Goal: Transaction & Acquisition: Purchase product/service

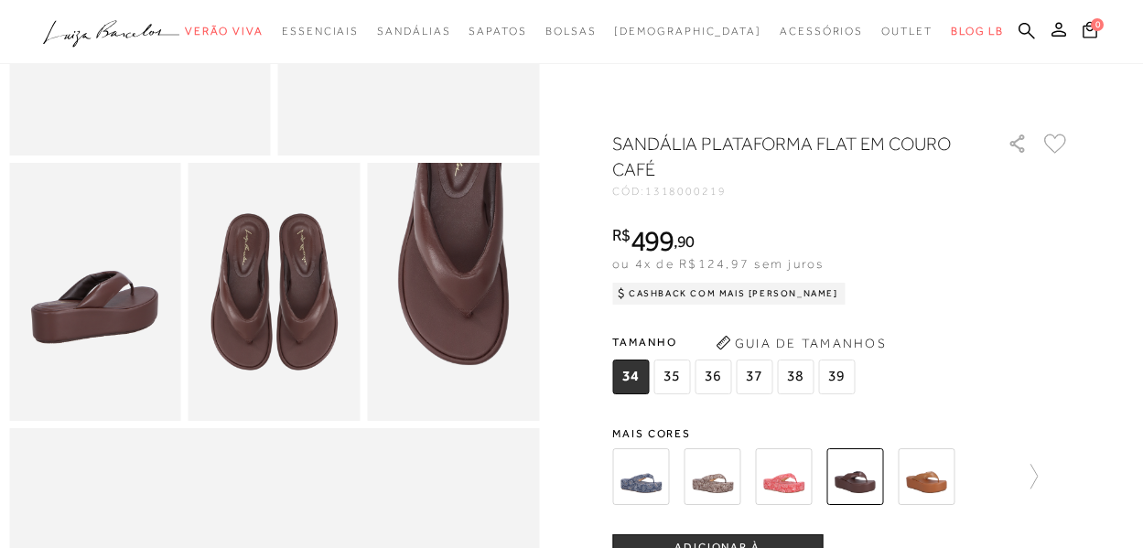
click at [655, 472] on img at bounding box center [640, 476] width 57 height 57
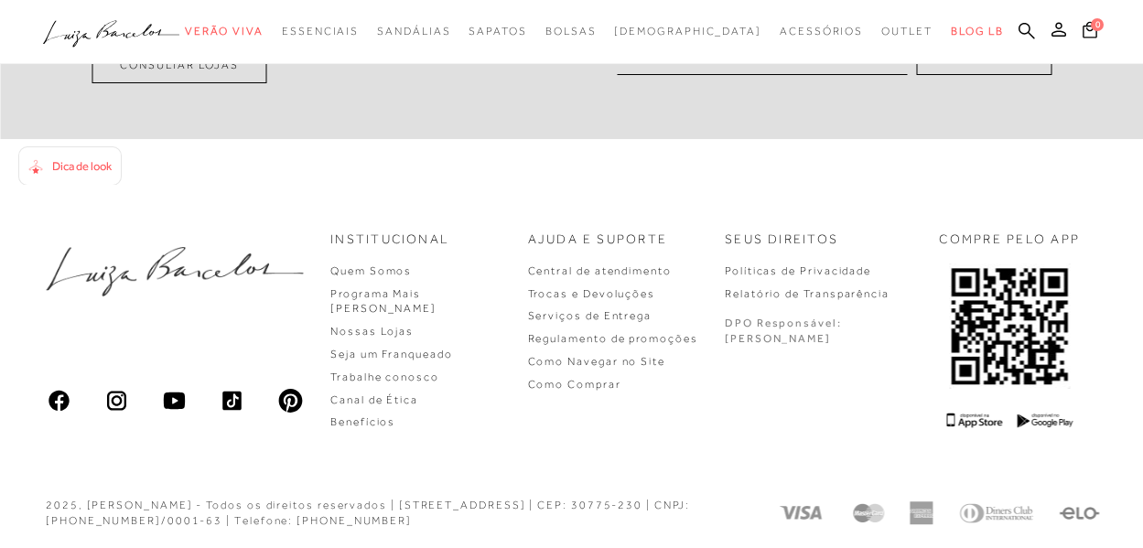
scroll to position [1037, 0]
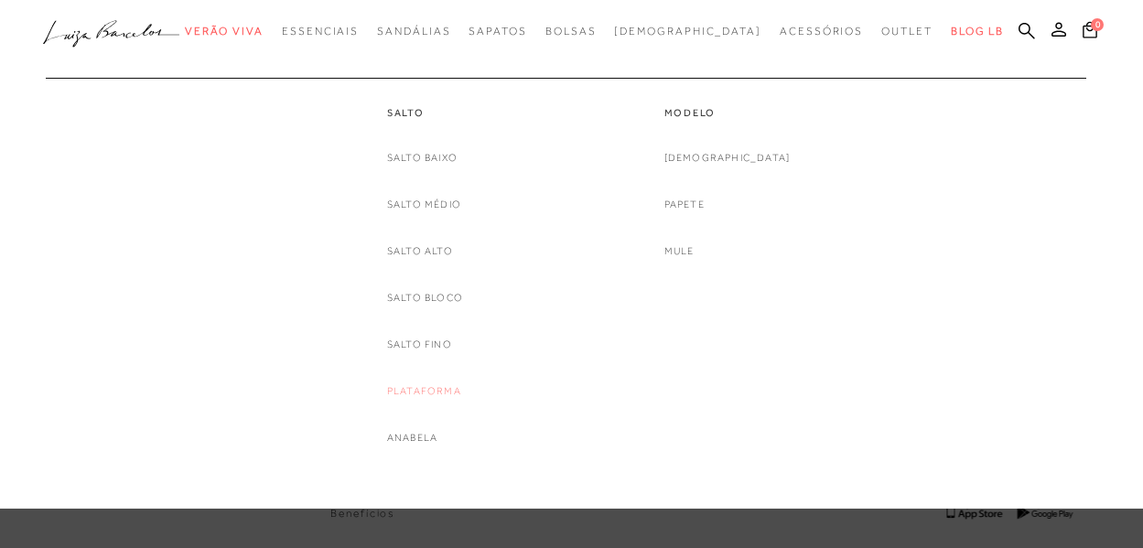
click at [420, 393] on link "Plataforma" at bounding box center [424, 391] width 74 height 19
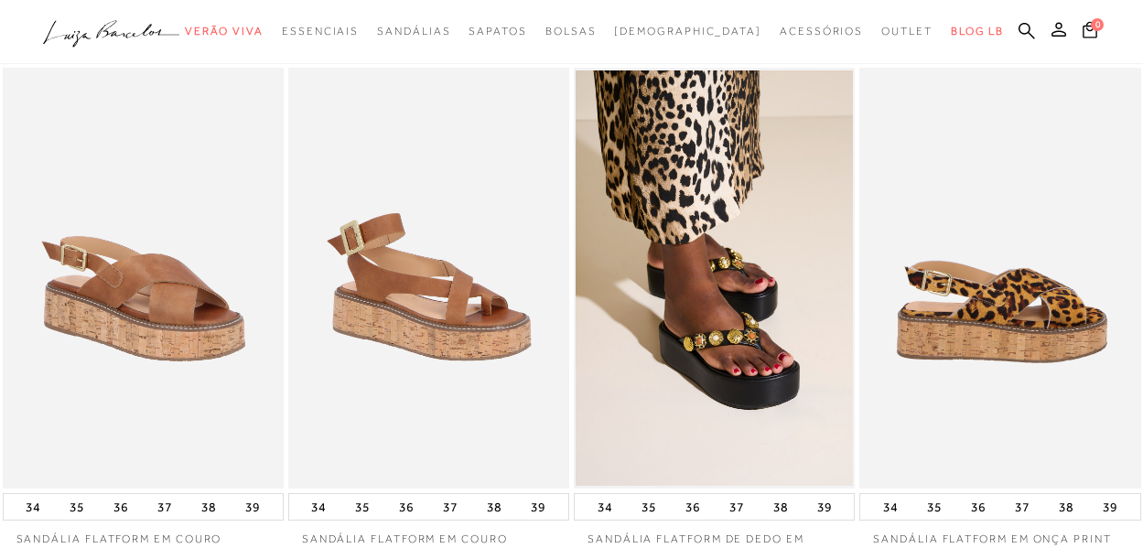
scroll to position [92, 0]
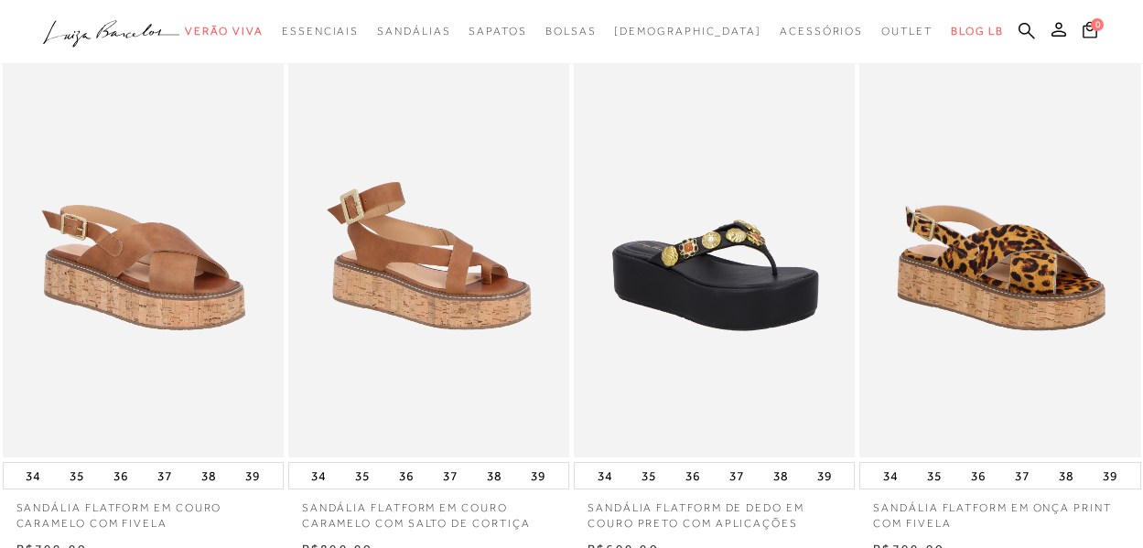
click at [745, 227] on img at bounding box center [715, 248] width 279 height 422
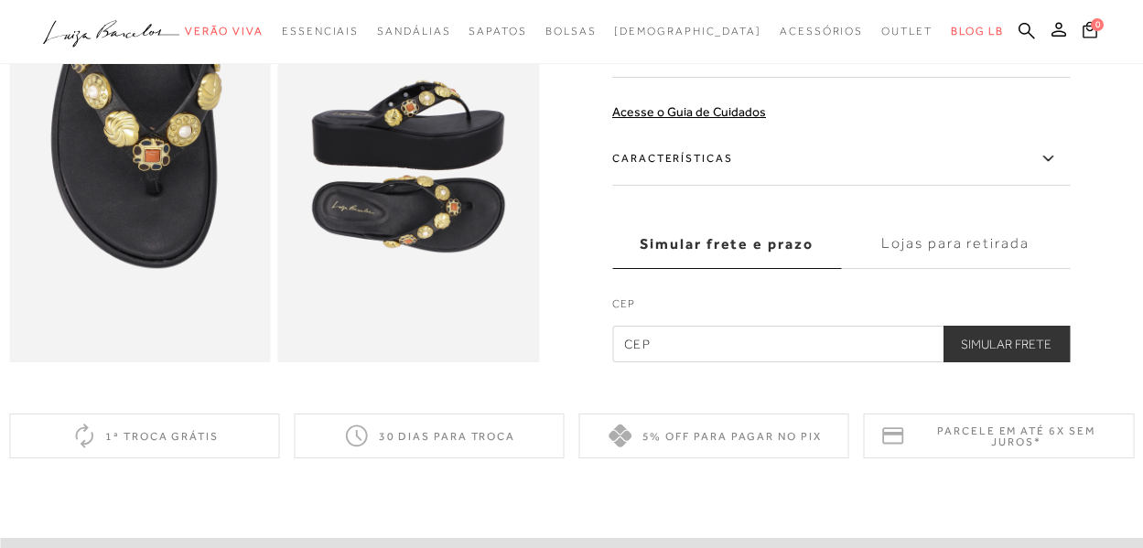
scroll to position [641, 0]
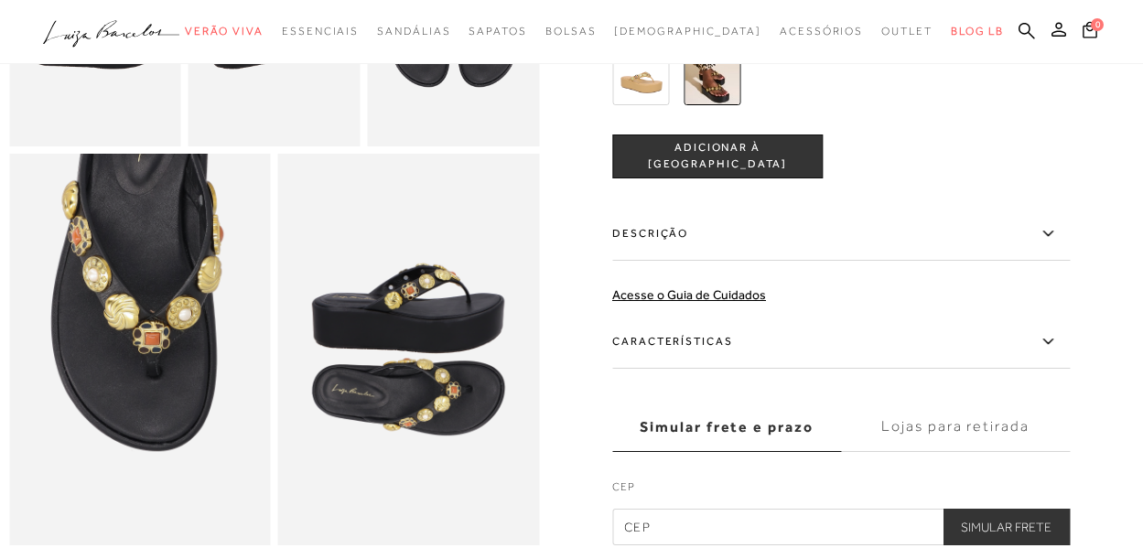
click at [647, 105] on img at bounding box center [640, 77] width 57 height 57
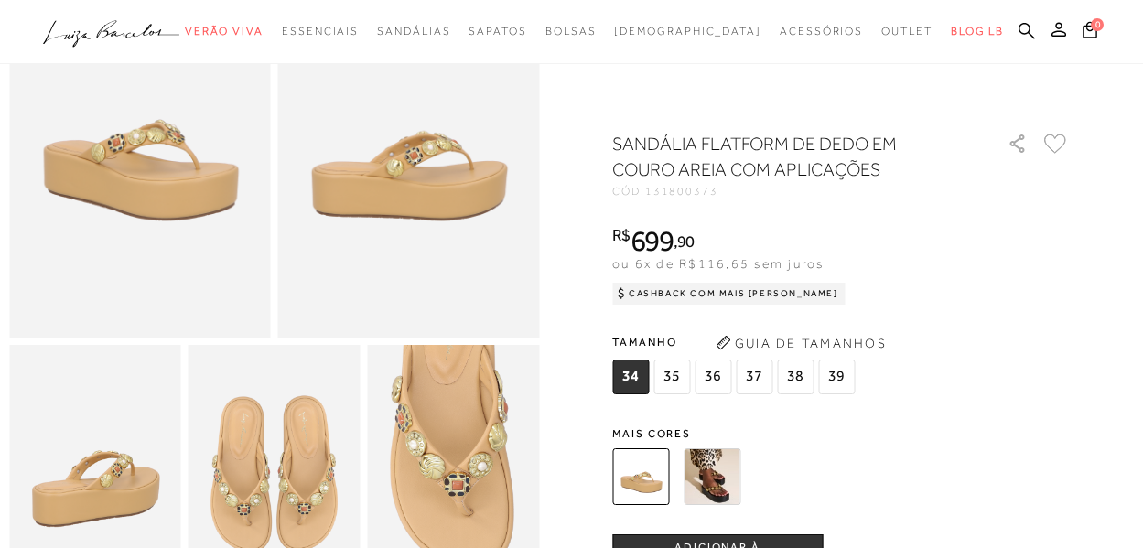
scroll to position [92, 0]
